Goal: Task Accomplishment & Management: Complete application form

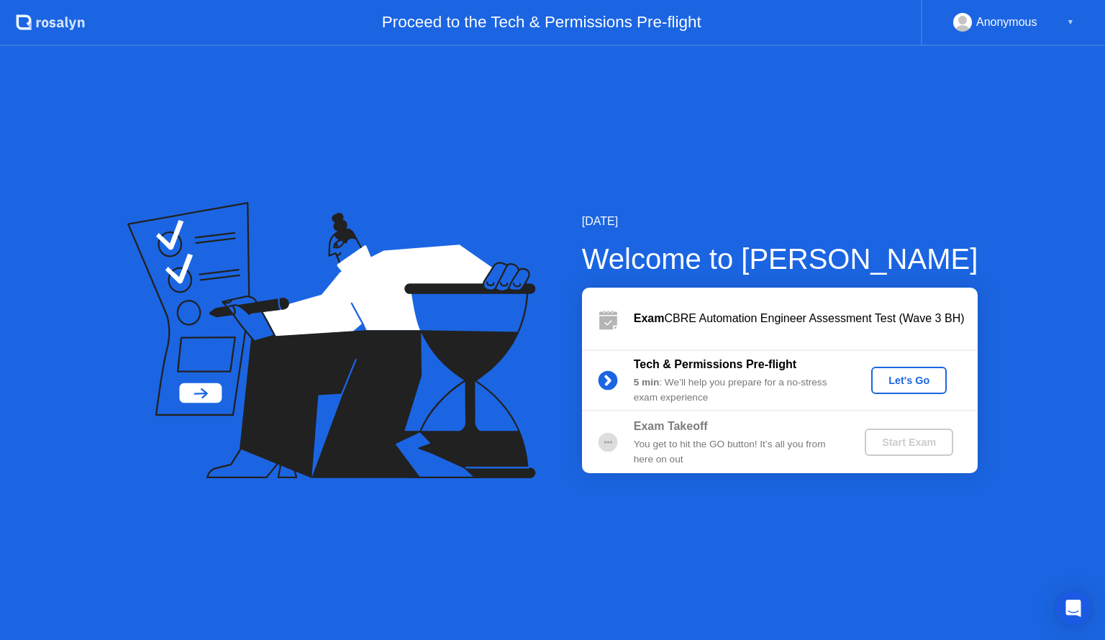
click at [928, 383] on div "Let's Go" at bounding box center [909, 381] width 64 height 12
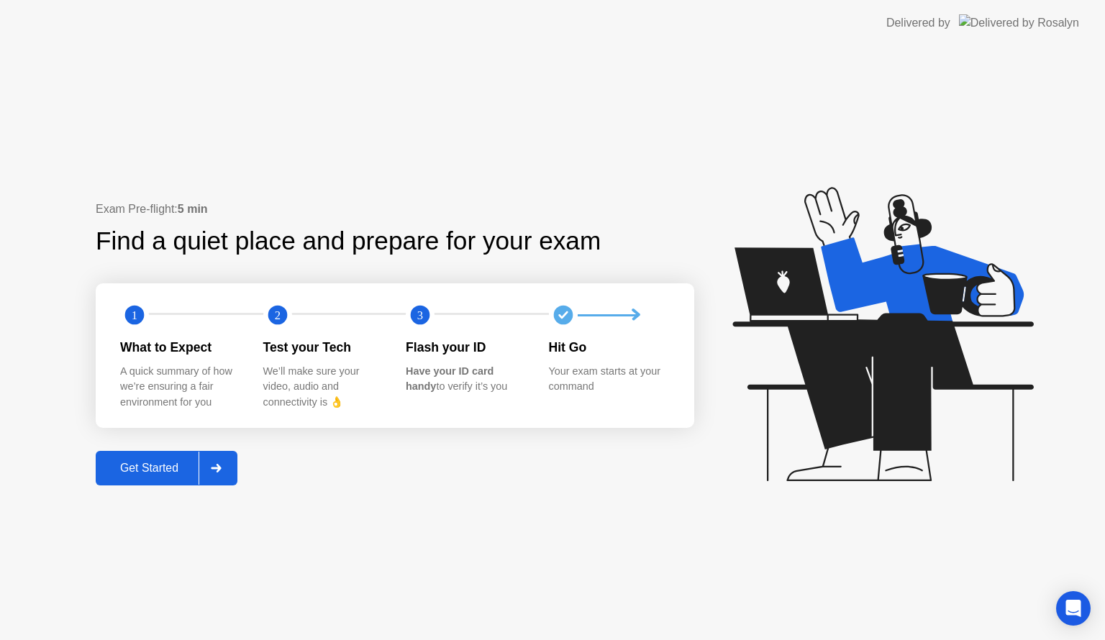
click at [135, 477] on button "Get Started" at bounding box center [167, 468] width 142 height 35
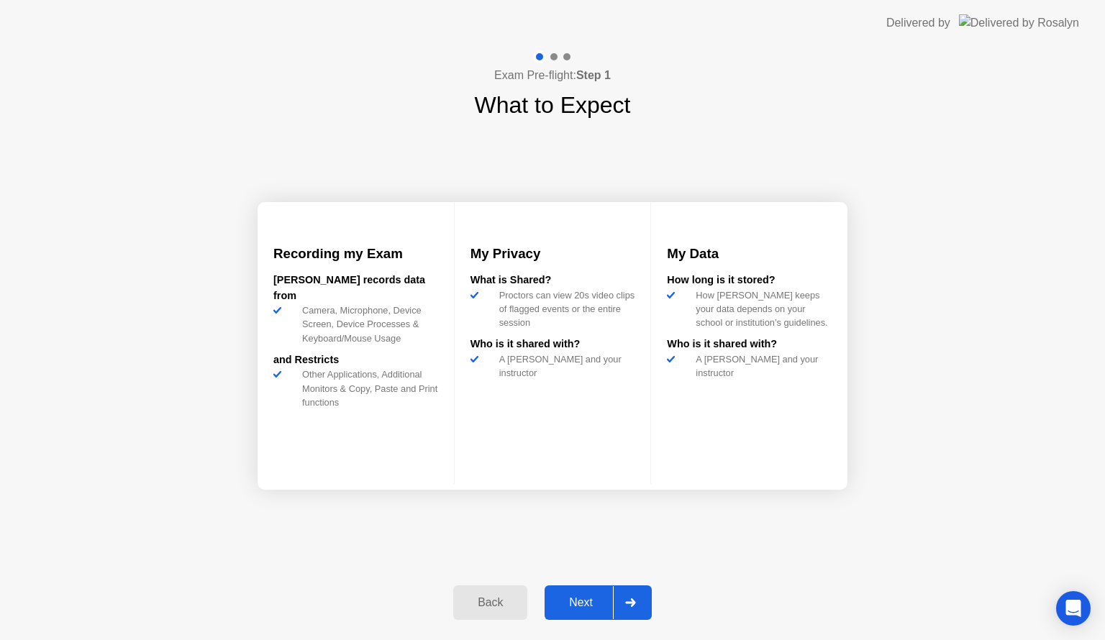
click at [579, 599] on div "Next" at bounding box center [581, 603] width 64 height 13
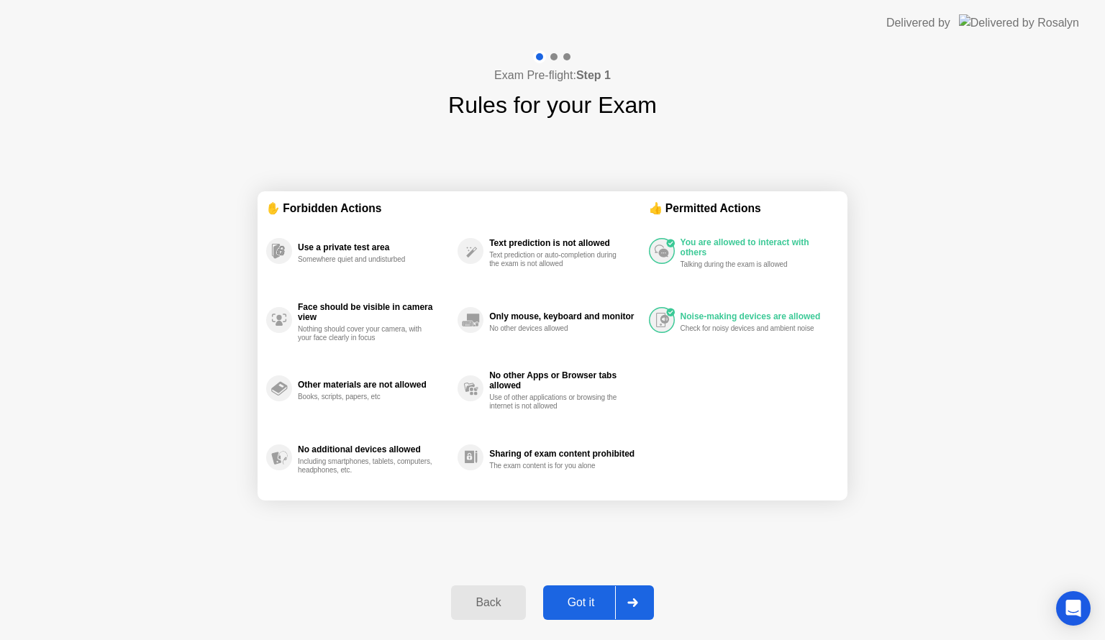
click at [579, 599] on div "Got it" at bounding box center [582, 603] width 68 height 13
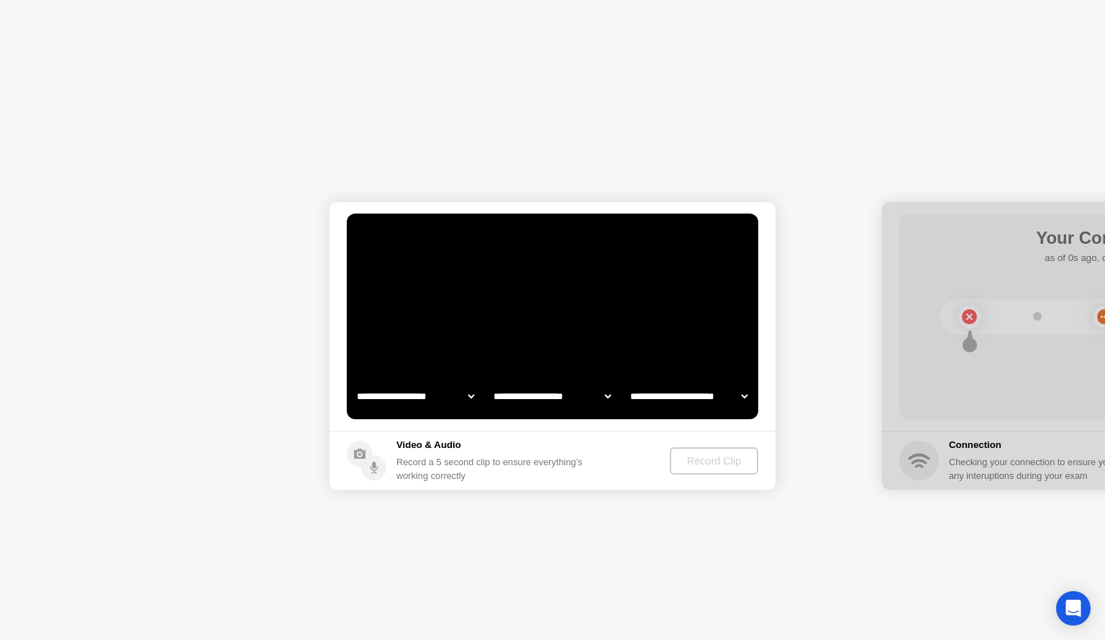
select select "**********"
select select "*******"
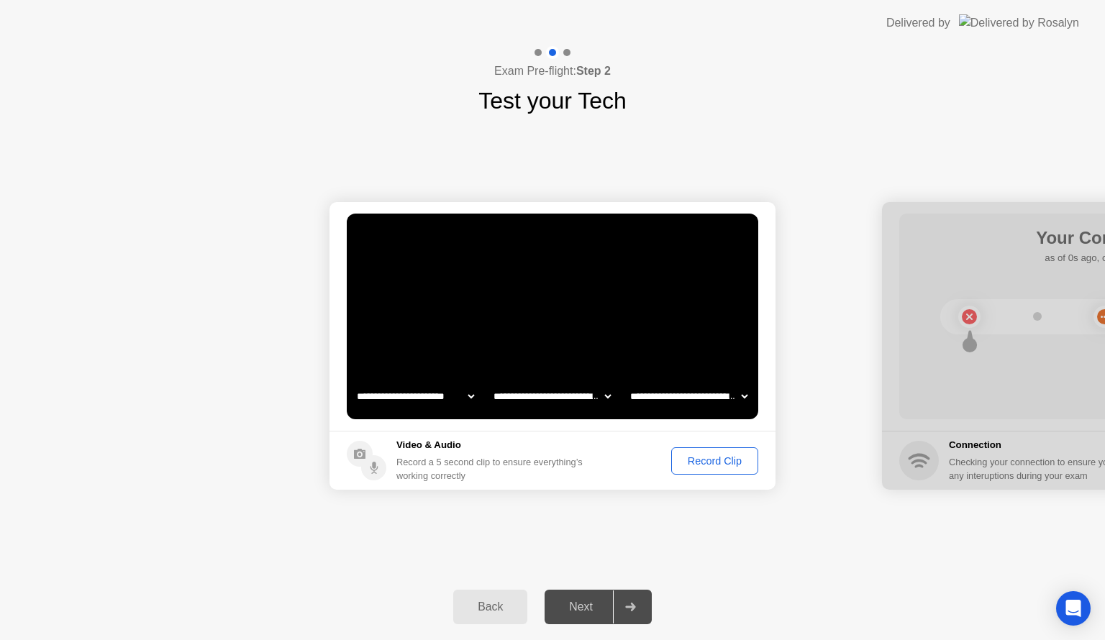
click at [711, 461] on div "Record Clip" at bounding box center [714, 461] width 77 height 12
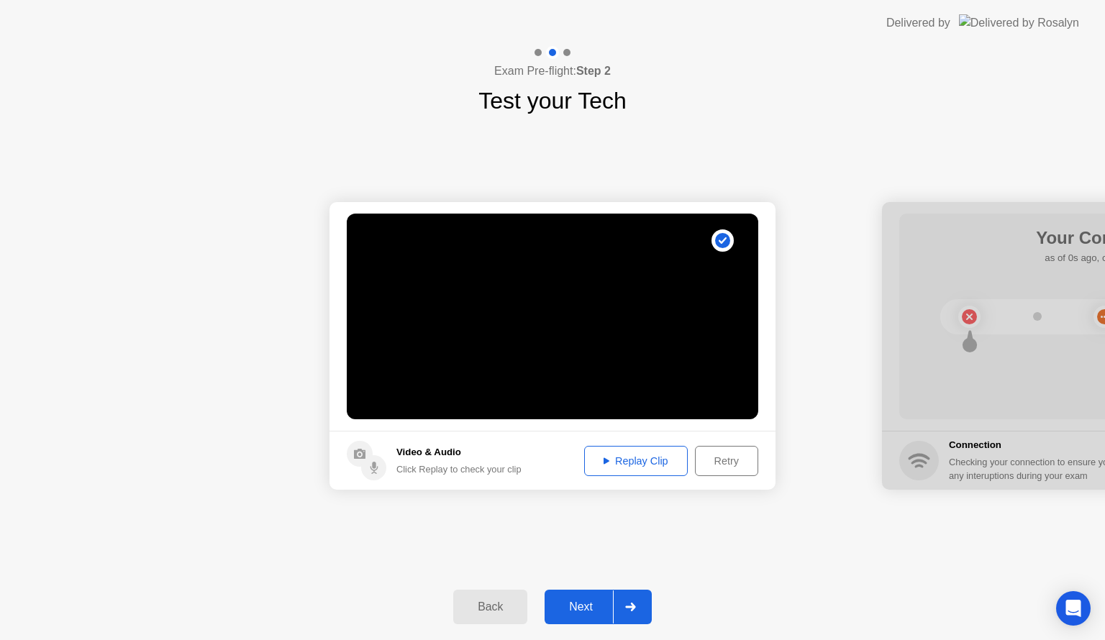
click at [630, 455] on div "Replay Clip" at bounding box center [636, 461] width 94 height 12
click at [625, 458] on div "Replay Clip" at bounding box center [636, 461] width 94 height 12
click at [576, 607] on div "Next" at bounding box center [581, 607] width 64 height 13
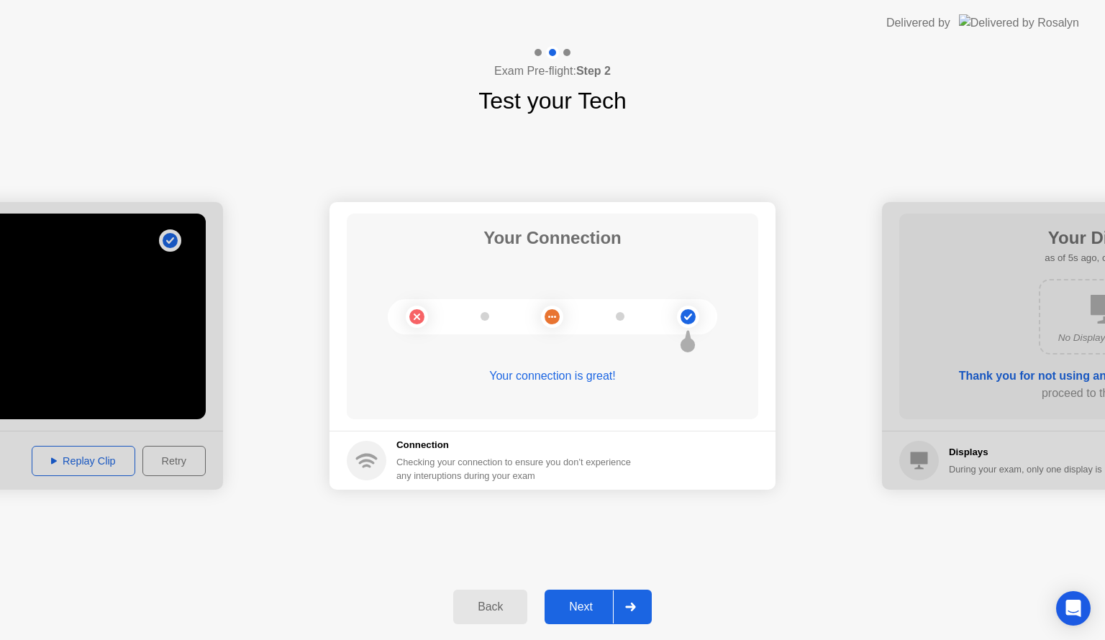
click at [578, 602] on div "Next" at bounding box center [581, 607] width 64 height 13
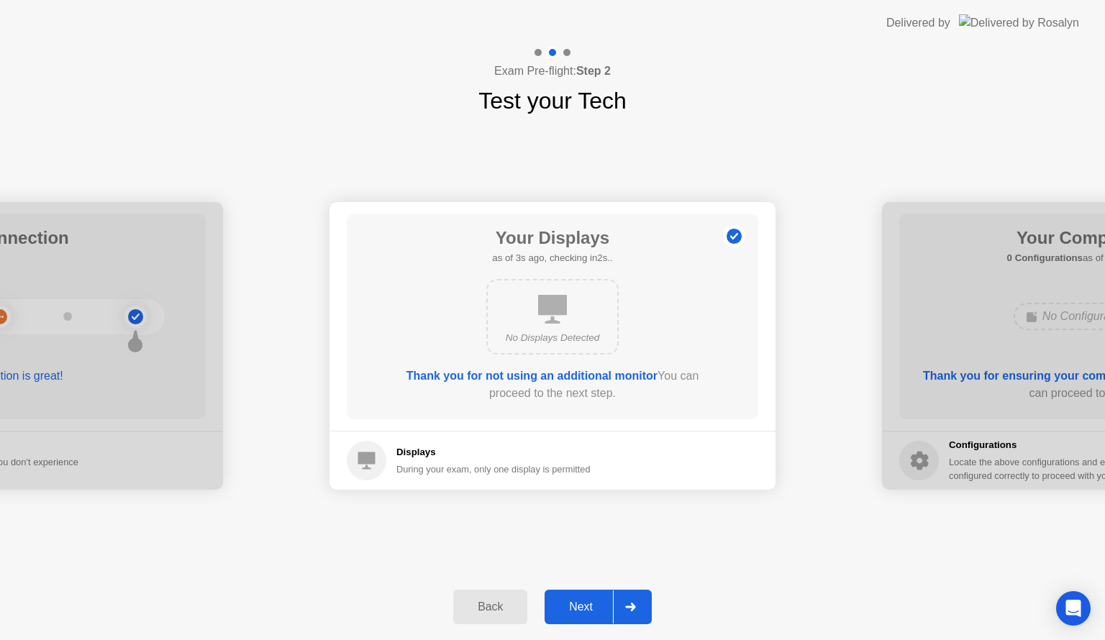
click at [579, 605] on div "Next" at bounding box center [581, 607] width 64 height 13
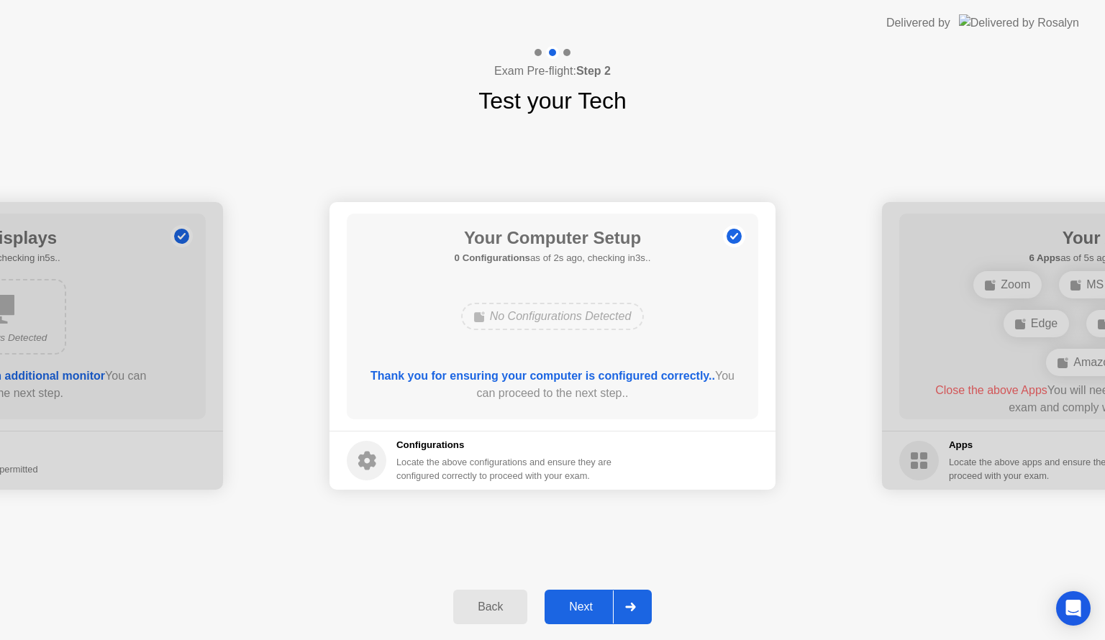
click at [582, 601] on div "Next" at bounding box center [581, 607] width 64 height 13
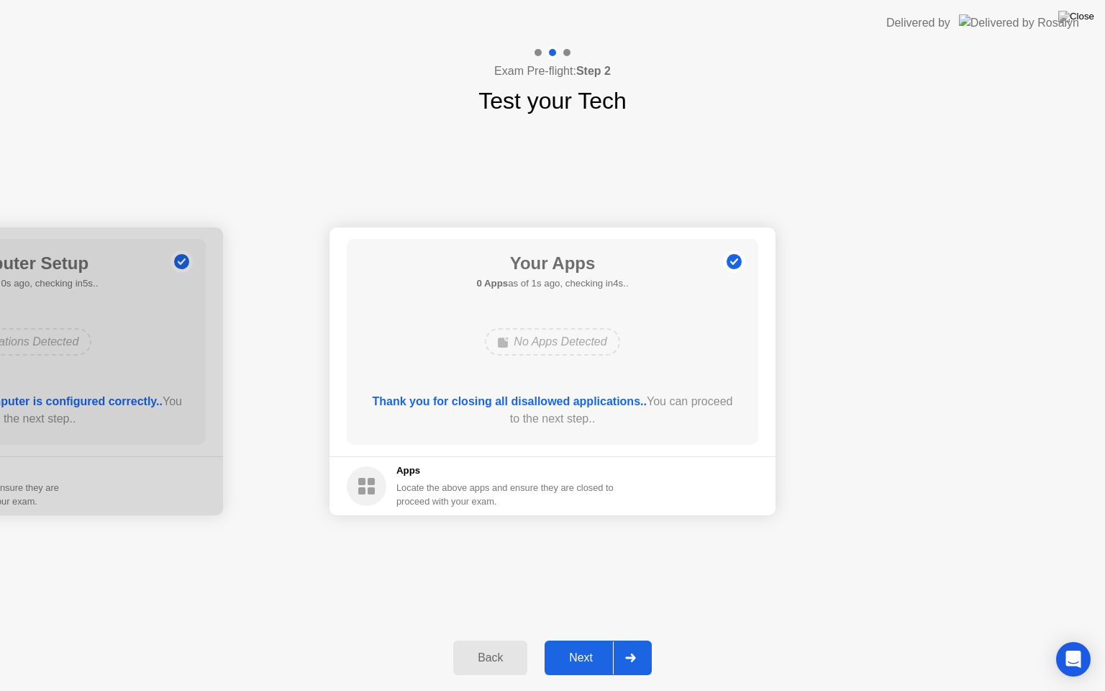
click at [579, 640] on div "Next" at bounding box center [581, 657] width 64 height 13
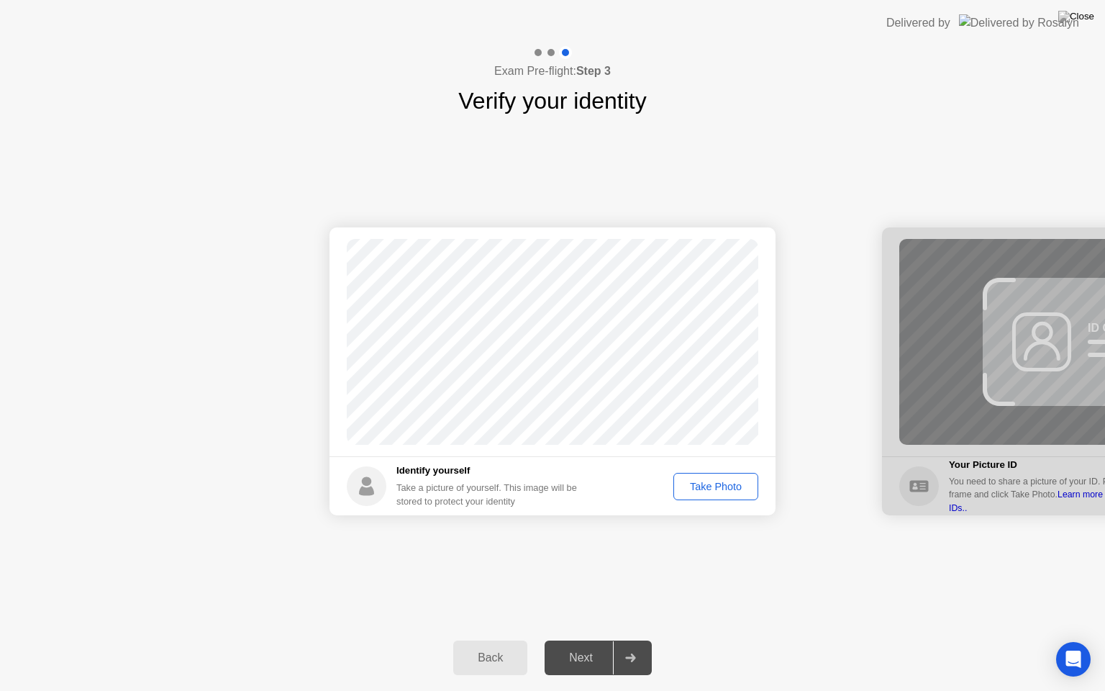
click at [712, 486] on div "Take Photo" at bounding box center [716, 487] width 75 height 12
click at [566, 640] on div "Next" at bounding box center [581, 657] width 64 height 13
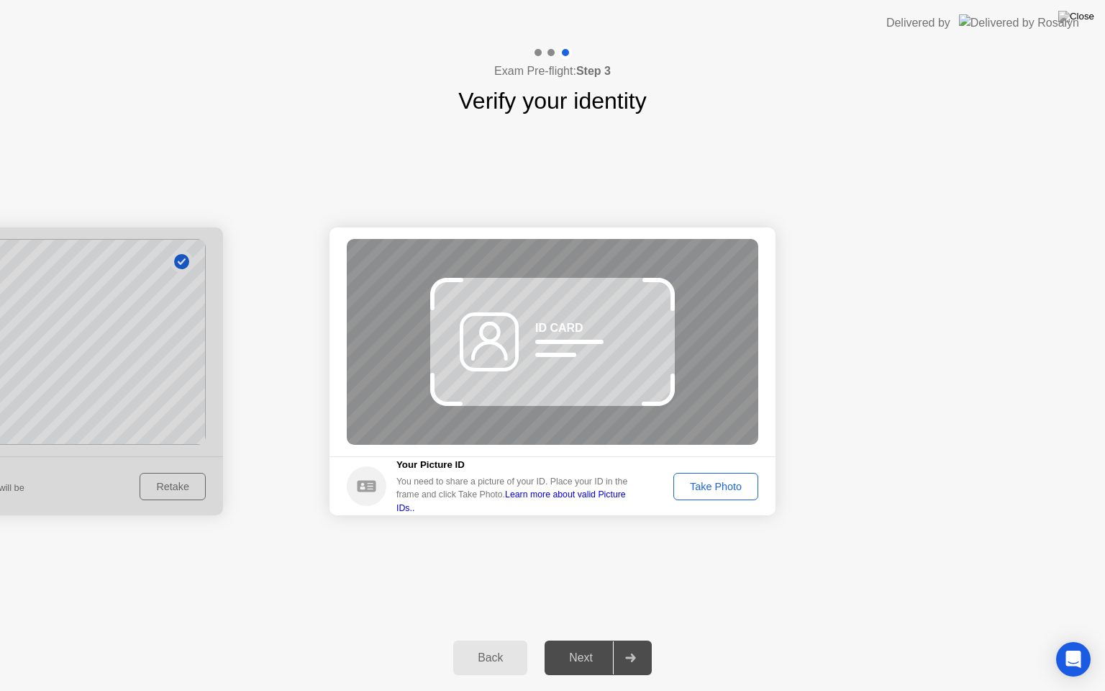
click at [609, 504] on link "Learn more about valid Picture IDs.." at bounding box center [511, 500] width 230 height 23
click at [725, 481] on div "Take Photo" at bounding box center [716, 487] width 75 height 12
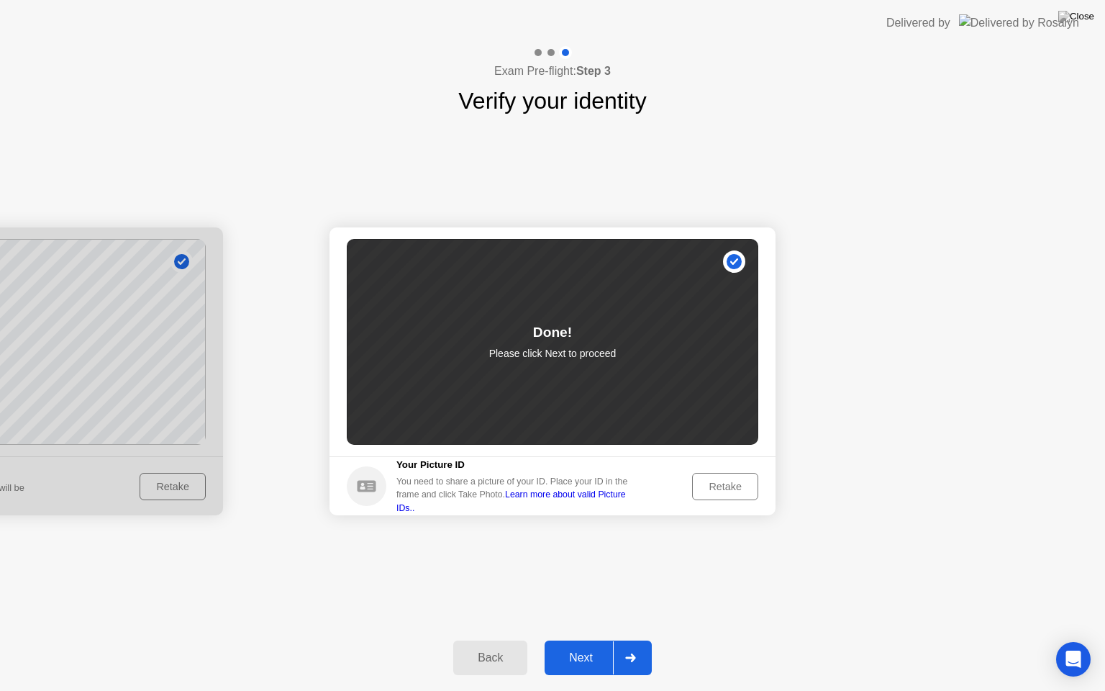
click at [588, 640] on div "Next" at bounding box center [581, 657] width 64 height 13
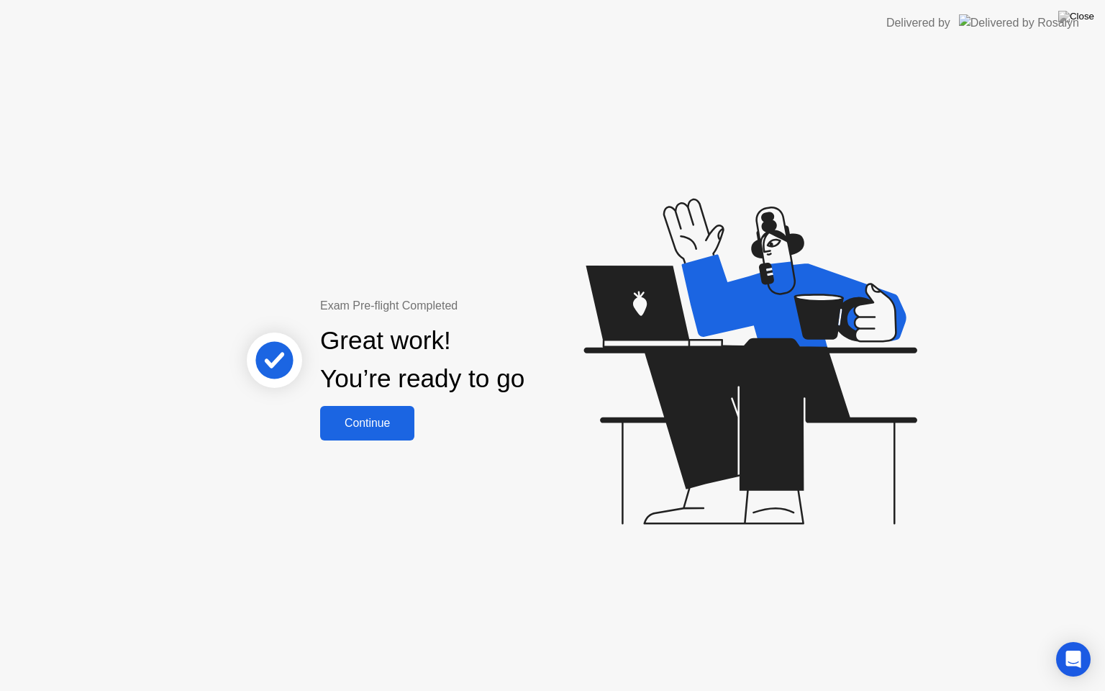
click at [370, 426] on div "Continue" at bounding box center [368, 423] width 86 height 13
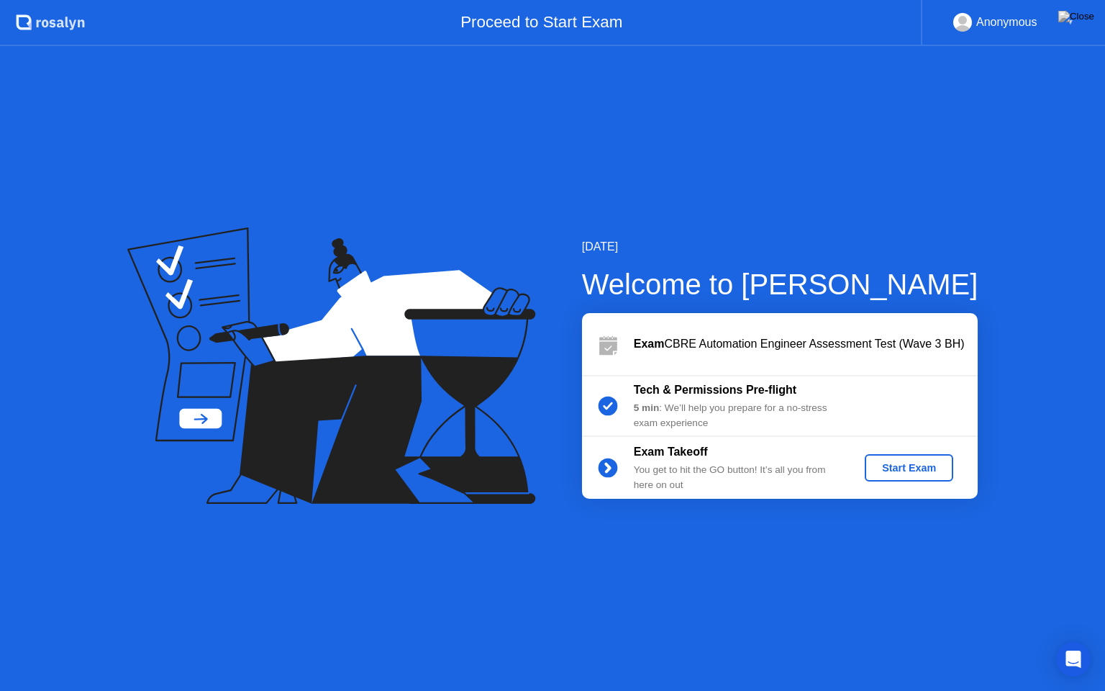
click at [918, 468] on div "Start Exam" at bounding box center [909, 468] width 77 height 12
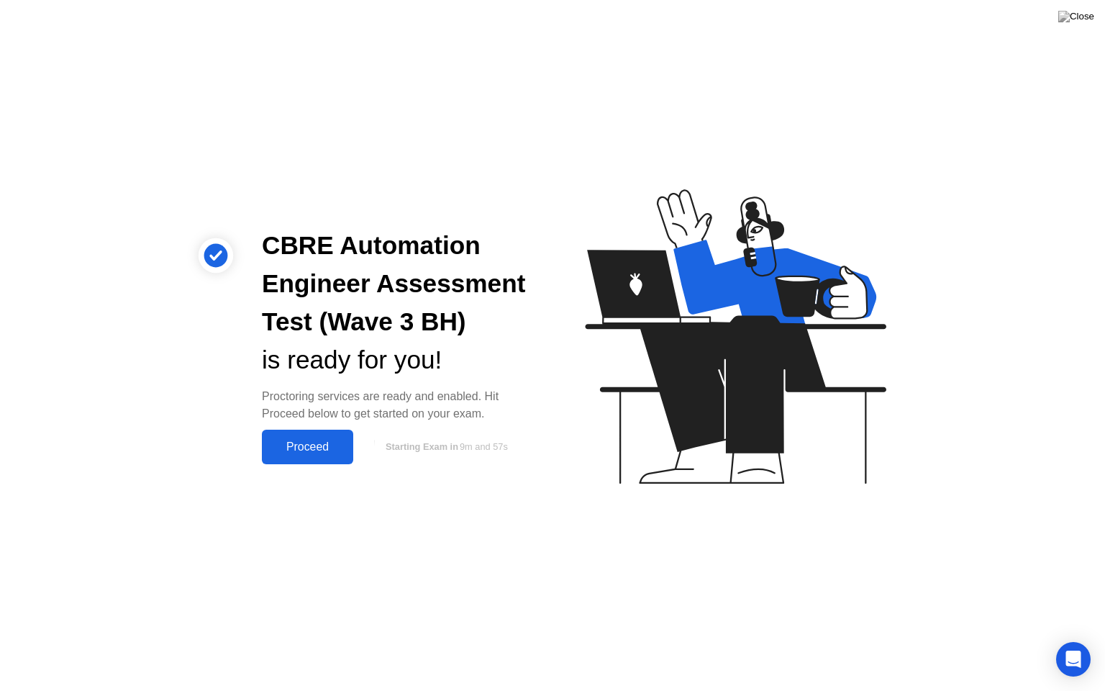
click at [303, 450] on div "Proceed" at bounding box center [307, 446] width 83 height 13
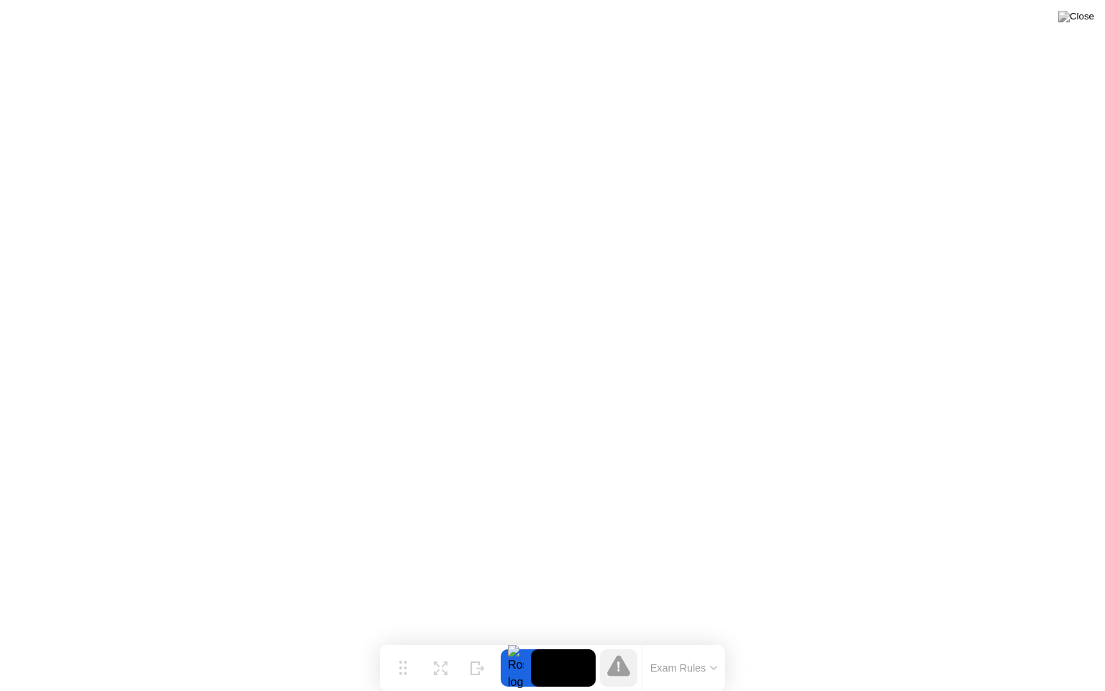
click at [684, 640] on button "Exam Rules" at bounding box center [684, 667] width 76 height 13
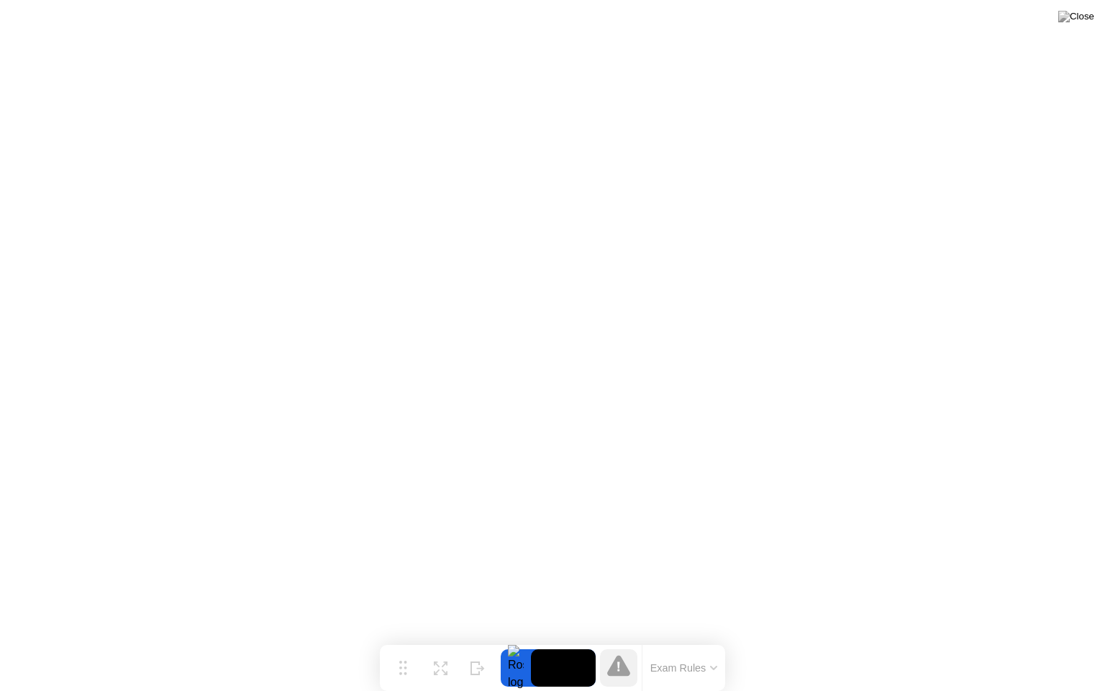
click at [565, 640] on video at bounding box center [563, 667] width 65 height 37
click at [546, 640] on video at bounding box center [563, 667] width 65 height 37
click at [510, 640] on div at bounding box center [516, 667] width 30 height 37
click at [472, 640] on icon at bounding box center [475, 662] width 8 height 12
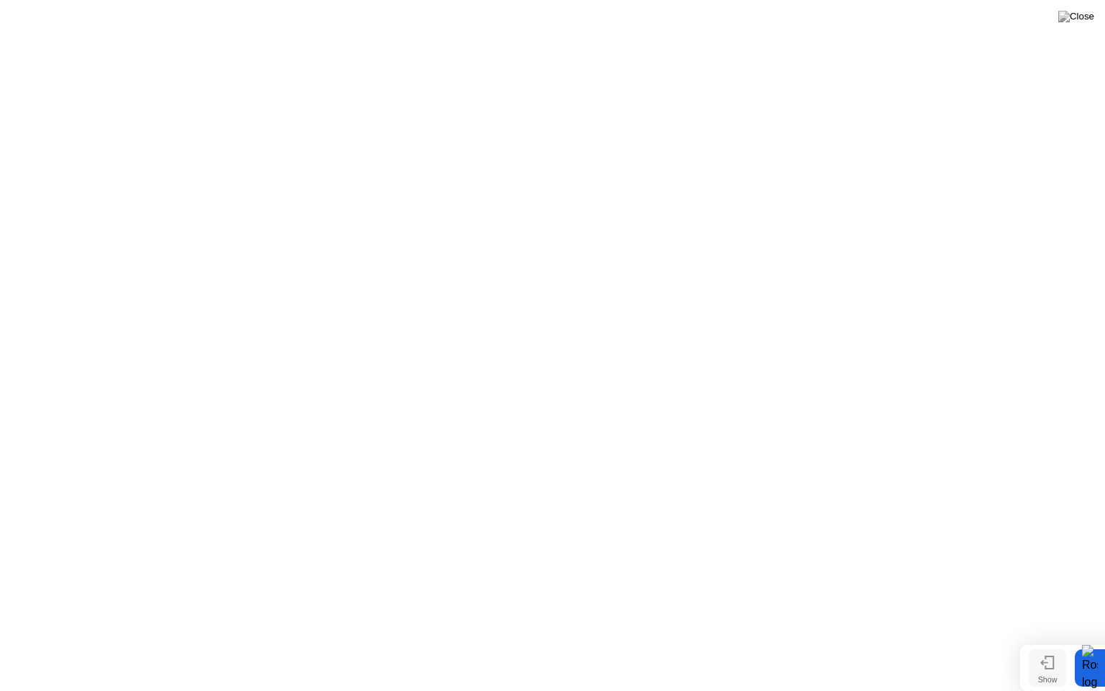
click at [1036, 640] on button "Show" at bounding box center [1047, 667] width 37 height 37
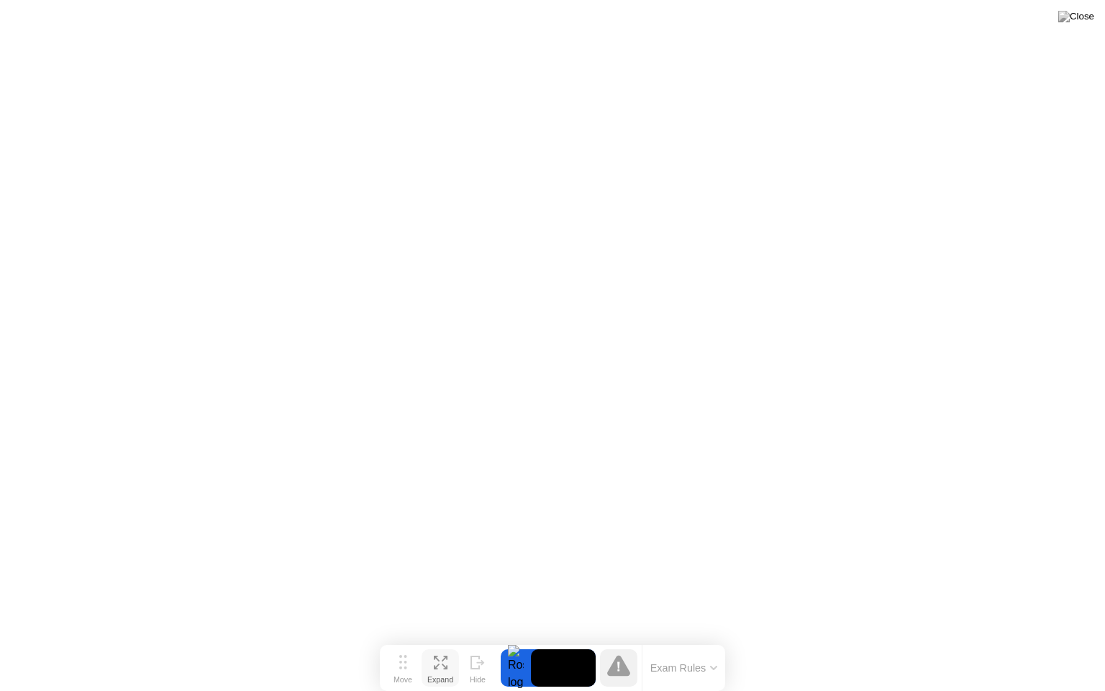
click at [443, 640] on icon at bounding box center [441, 663] width 14 height 14
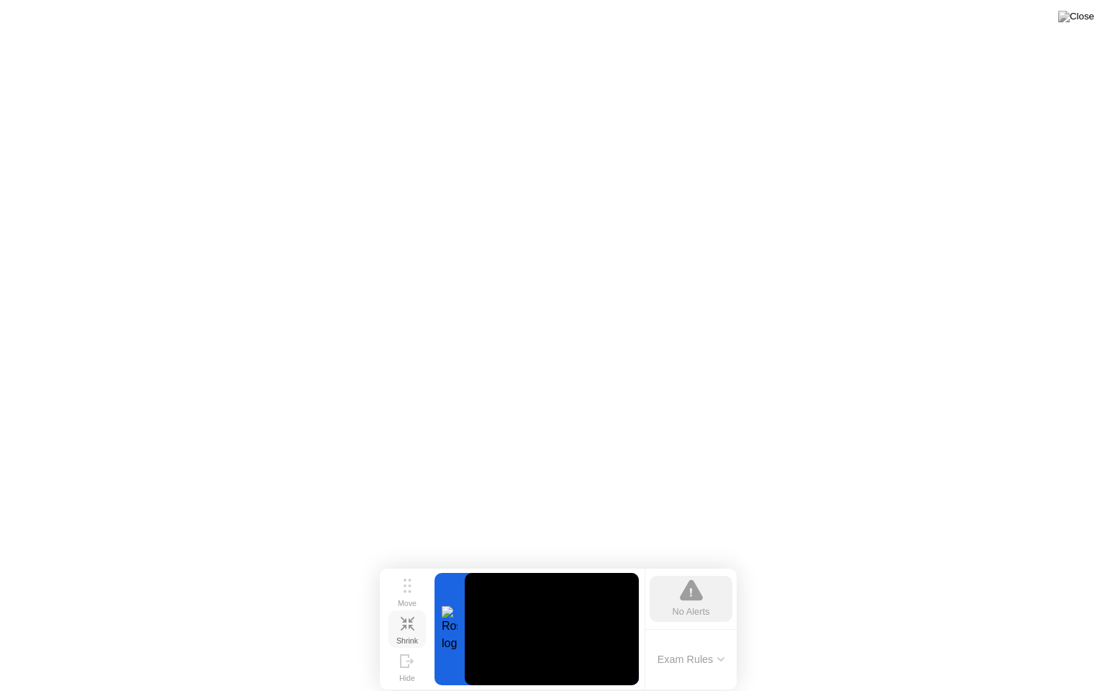
click at [397, 625] on button "Shrink" at bounding box center [407, 628] width 37 height 37
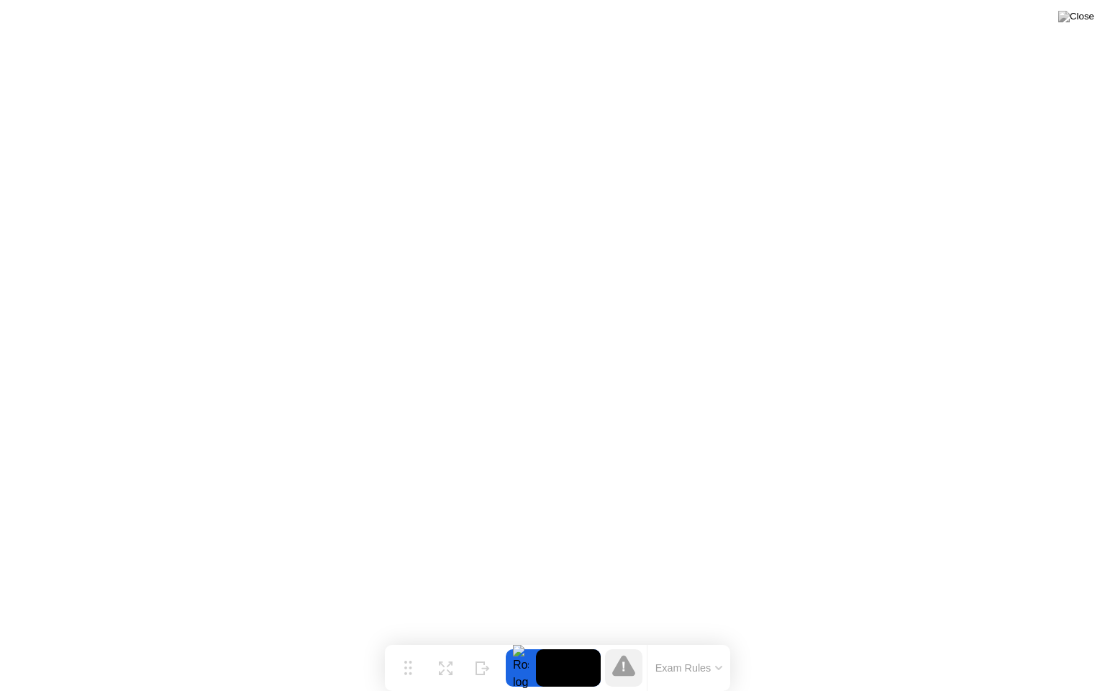
drag, startPoint x: 398, startPoint y: 671, endPoint x: 403, endPoint y: 689, distance: 18.7
click at [403, 640] on div "Move Expand Hide Exam Rules" at bounding box center [557, 668] width 345 height 46
click at [622, 640] on icon at bounding box center [623, 666] width 3 height 10
click at [1081, 14] on img at bounding box center [1076, 17] width 36 height 12
